Goal: Task Accomplishment & Management: Complete application form

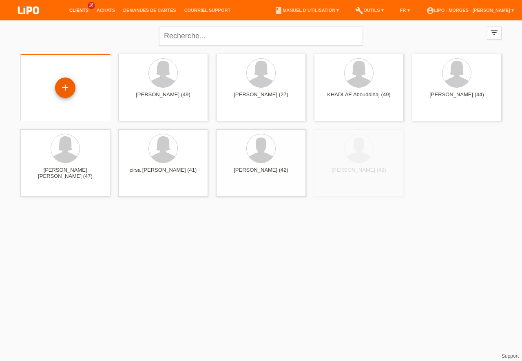
click at [59, 83] on div "+" at bounding box center [65, 87] width 20 height 20
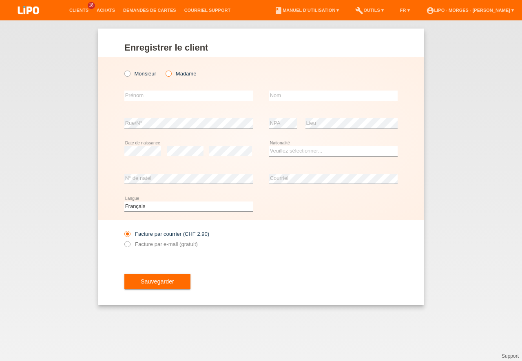
click at [164, 69] on icon at bounding box center [164, 69] width 0 height 0
click at [169, 74] on input "Madame" at bounding box center [168, 73] width 5 height 5
radio input "true"
click at [133, 93] on input "text" at bounding box center [188, 95] width 128 height 10
type input "ratnamala"
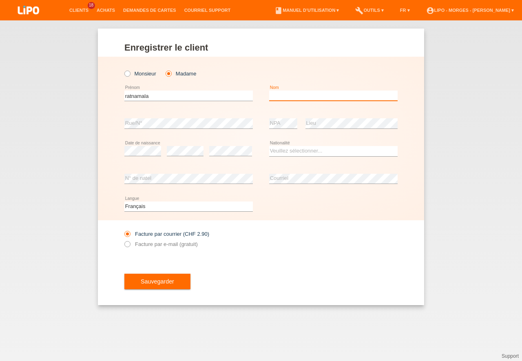
click at [271, 94] on input "text" at bounding box center [333, 95] width 128 height 10
type input "sivasamy"
click at [269, 146] on select "Veuillez sélectionner... Suisse Allemagne Autriche Liechtenstein ------------ A…" at bounding box center [333, 151] width 128 height 10
select select "CH"
click at [0, 0] on option "Suisse" at bounding box center [0, 0] width 0 height 0
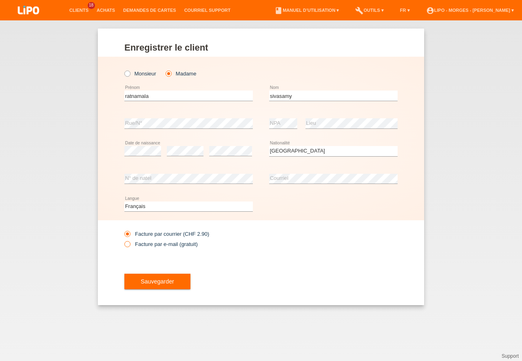
click at [123, 240] on icon at bounding box center [123, 240] width 0 height 0
click at [129, 245] on input "Facture par e-mail (gratuit)" at bounding box center [126, 246] width 5 height 10
radio input "true"
click at [123, 240] on icon at bounding box center [123, 240] width 0 height 0
click at [129, 245] on input "Facture par e-mail (gratuit)" at bounding box center [126, 246] width 5 height 10
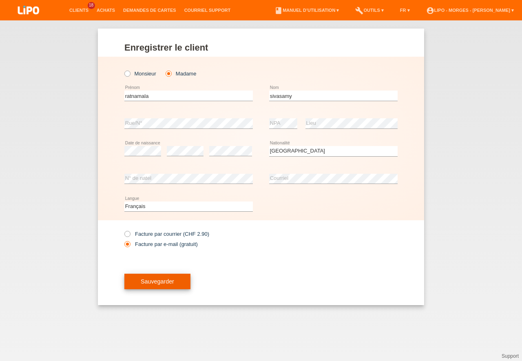
click at [159, 282] on span "Sauvegarder" at bounding box center [157, 281] width 33 height 7
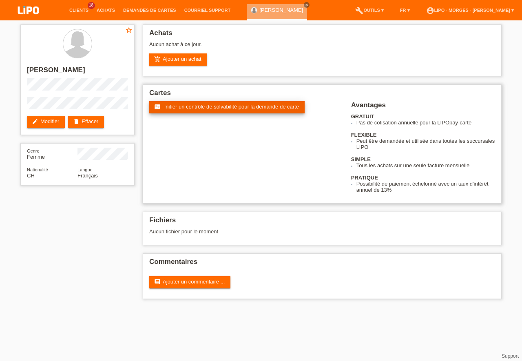
click at [212, 106] on span "Initier un contrôle de solvabilité pour la demande de carte" at bounding box center [231, 107] width 135 height 6
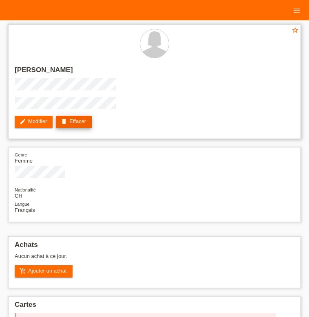
click at [56, 128] on link "delete Effacer" at bounding box center [74, 122] width 36 height 12
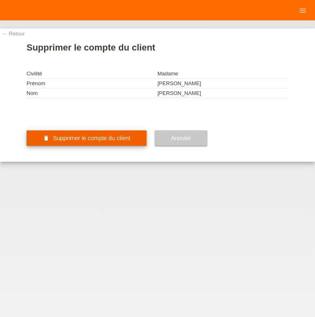
click at [76, 141] on span "Supprimer le compte du client" at bounding box center [91, 138] width 77 height 7
